Goal: Task Accomplishment & Management: Manage account settings

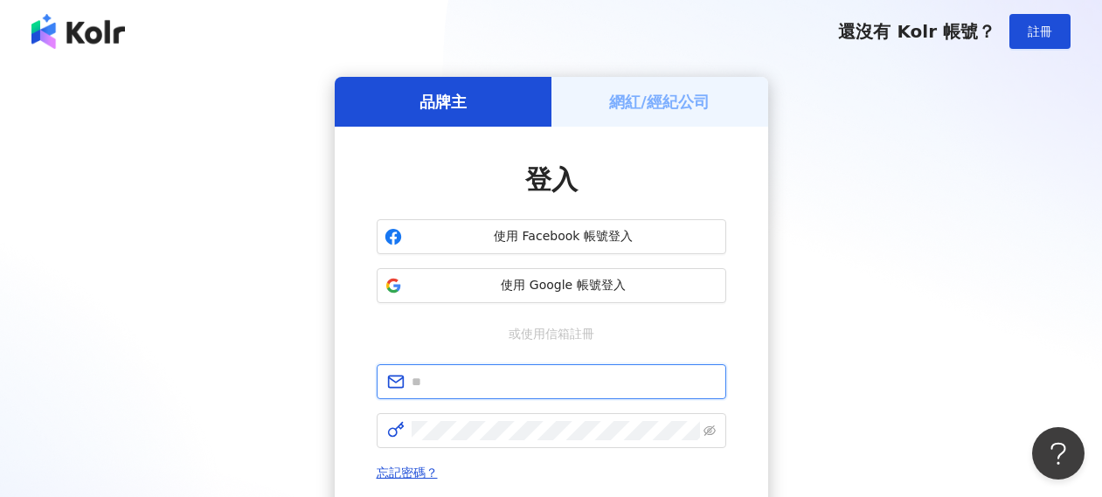
type input "**********"
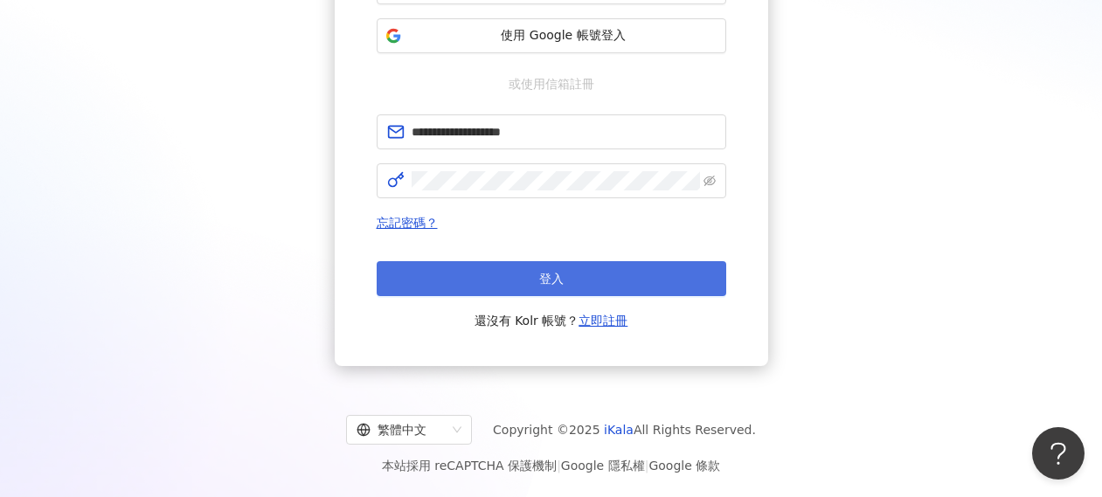
click at [511, 274] on button "登入" at bounding box center [552, 278] width 350 height 35
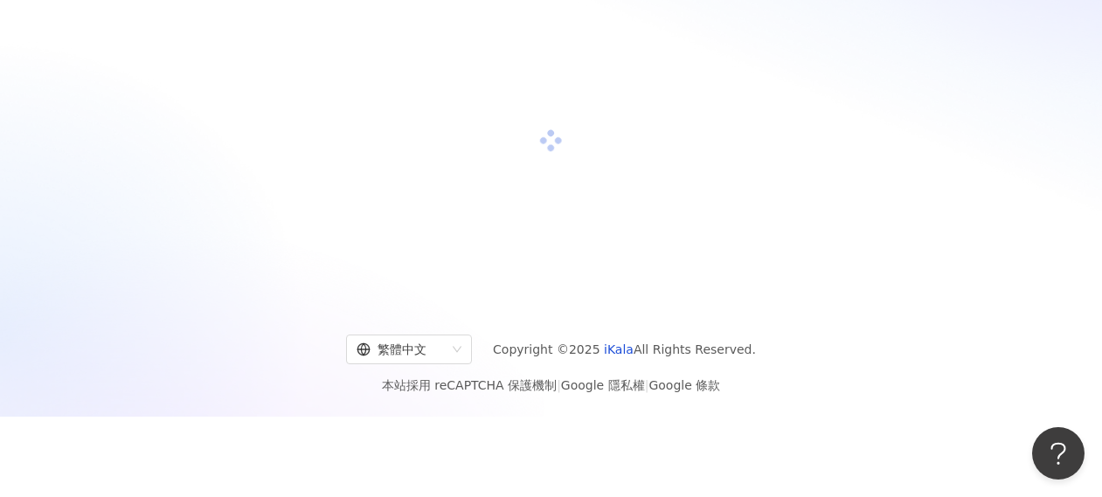
scroll to position [79, 0]
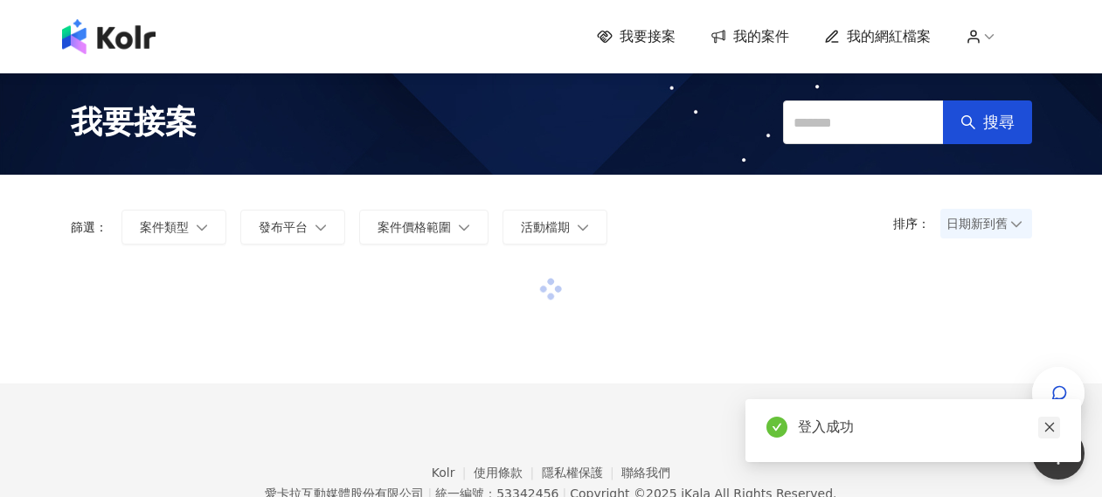
click at [1053, 425] on icon "close" at bounding box center [1049, 427] width 12 height 12
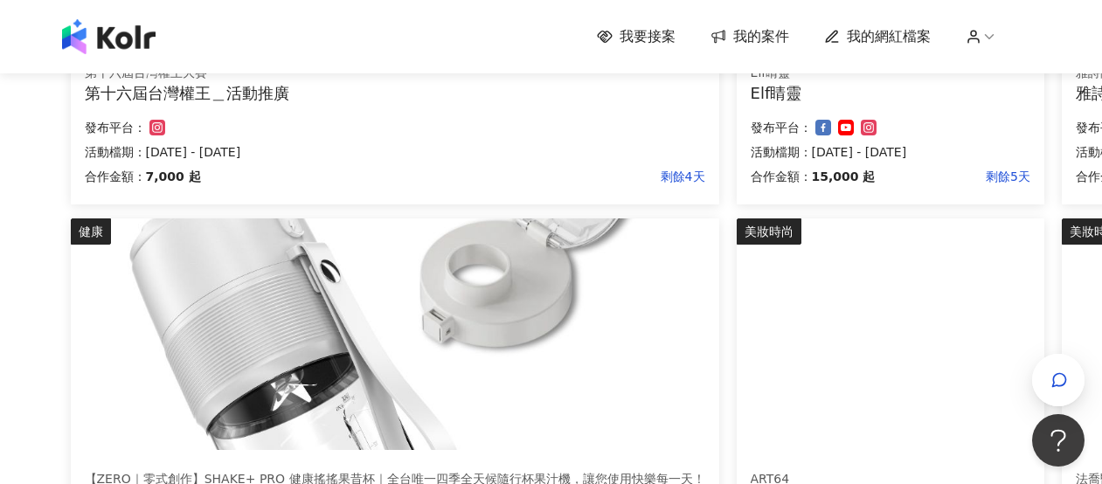
scroll to position [1217, 0]
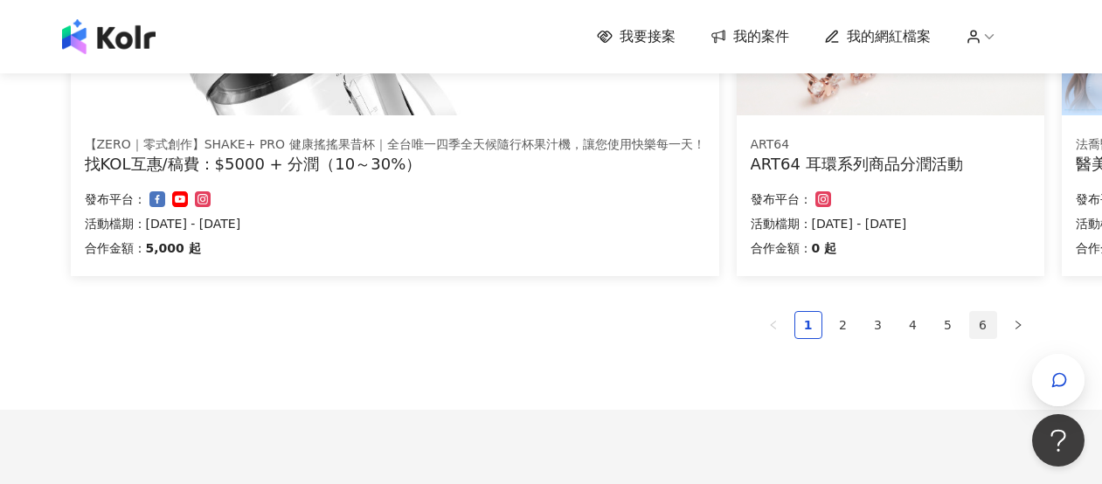
click at [984, 320] on link "6" at bounding box center [983, 325] width 26 height 26
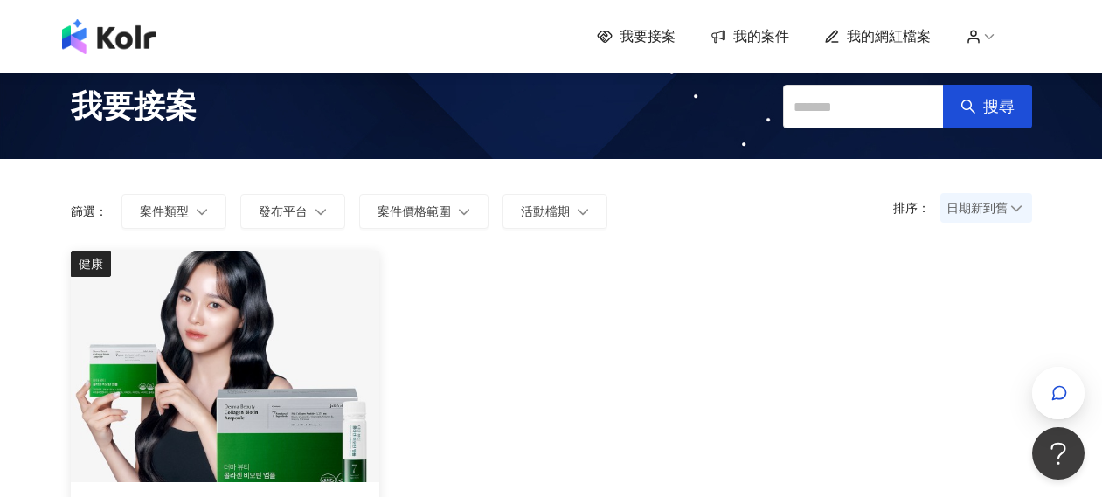
scroll to position [510, 0]
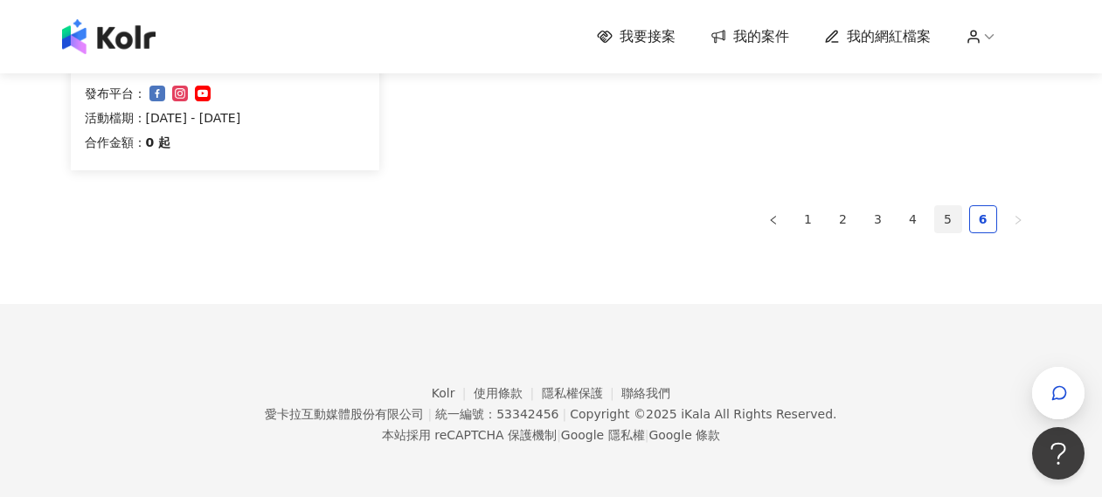
click at [949, 226] on link "5" at bounding box center [948, 219] width 26 height 26
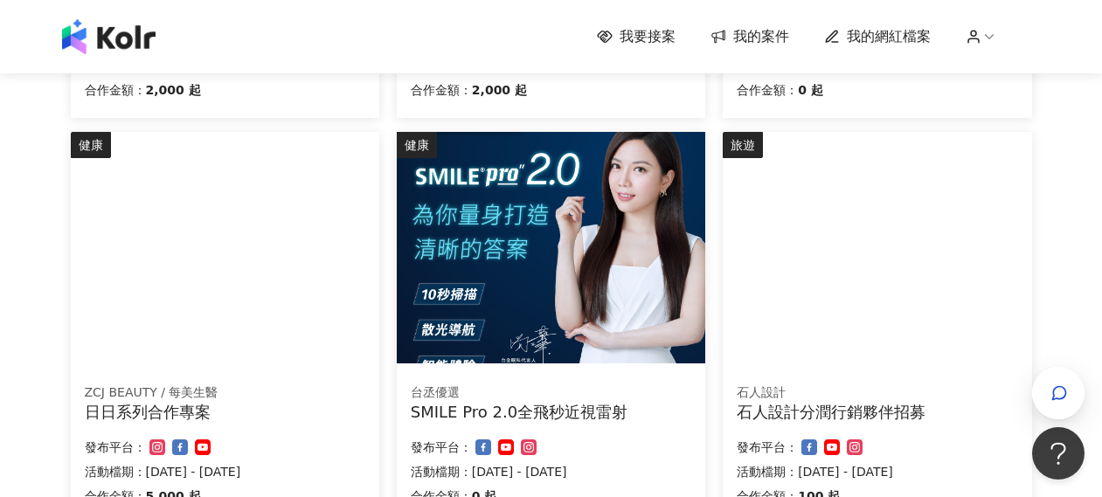
scroll to position [1321, 0]
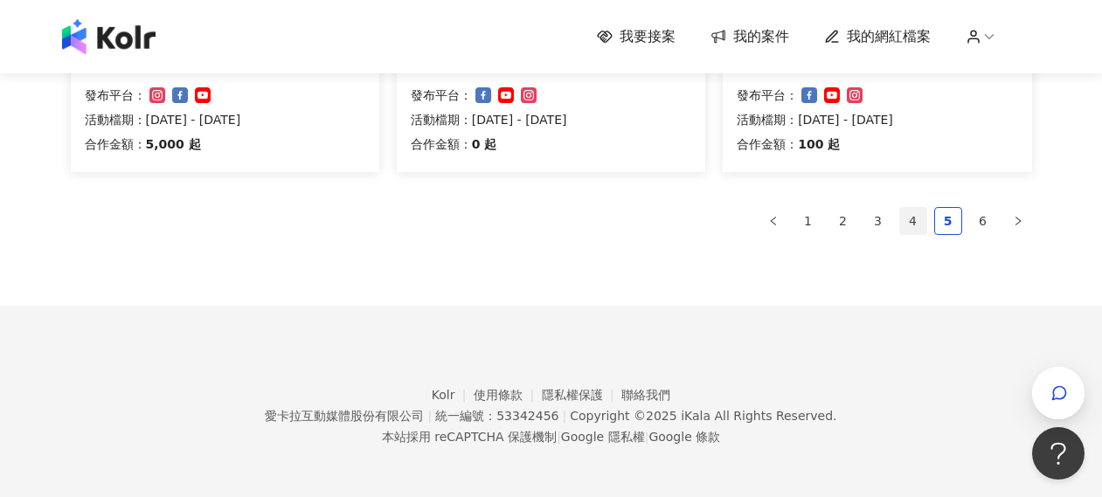
click at [914, 221] on link "4" at bounding box center [913, 221] width 26 height 26
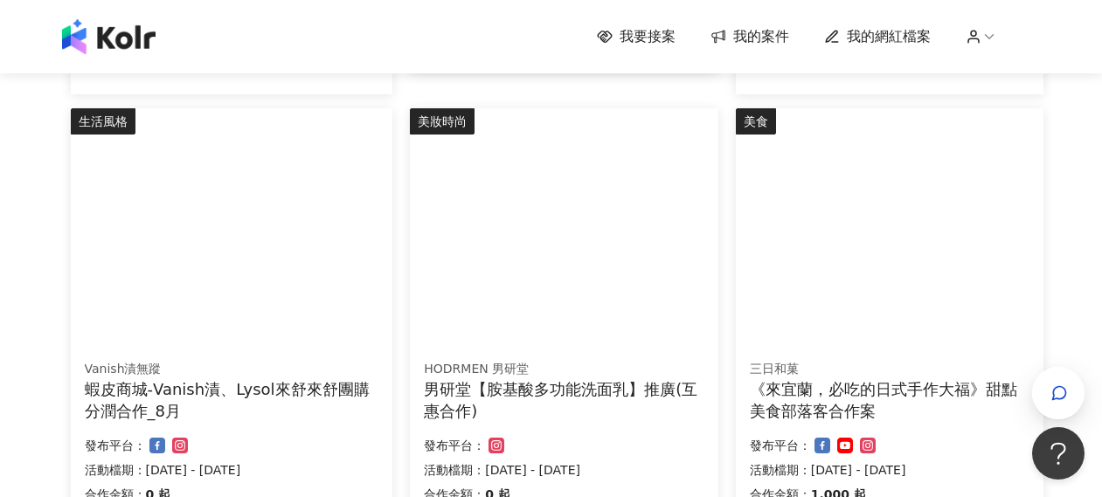
scroll to position [1365, 0]
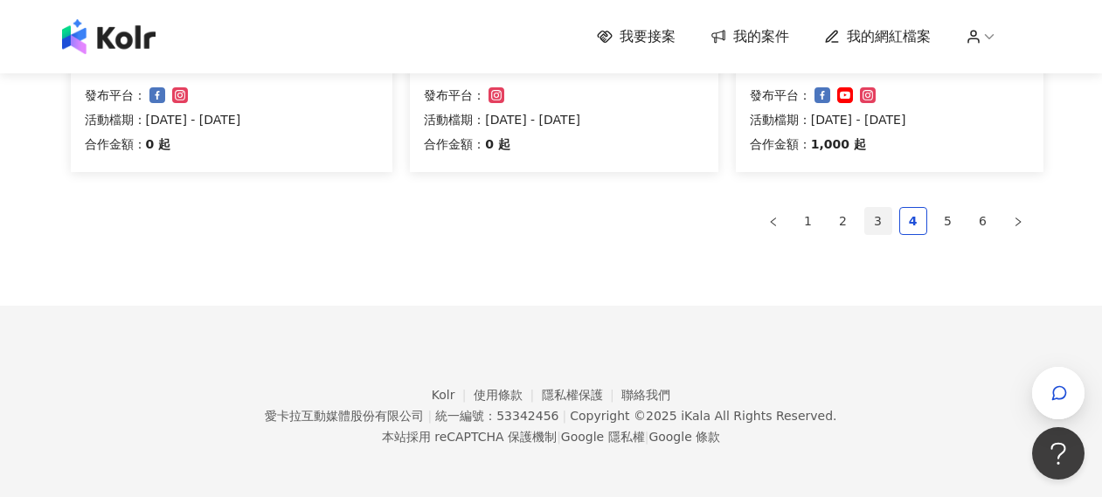
click at [876, 218] on link "3" at bounding box center [878, 221] width 26 height 26
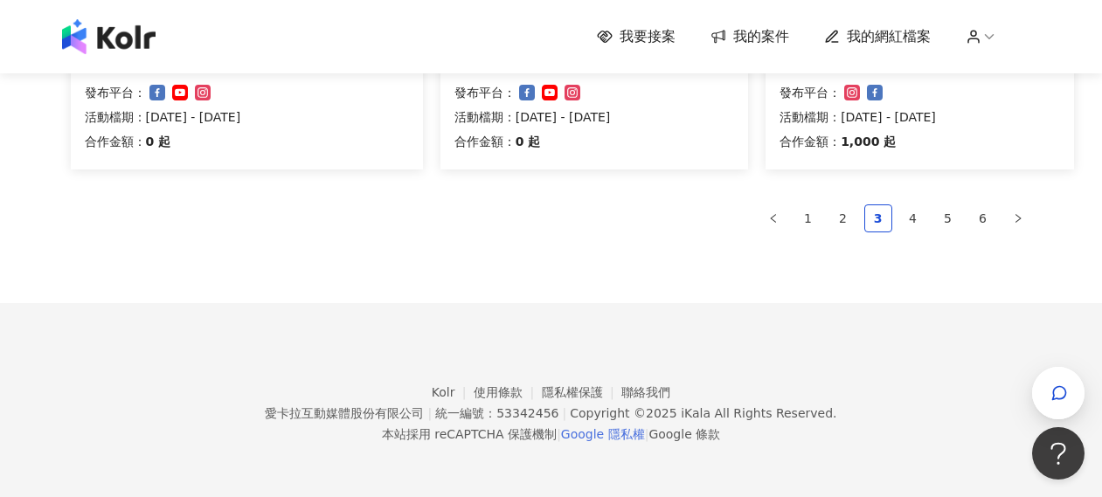
scroll to position [1343, 0]
